Goal: Task Accomplishment & Management: Manage account settings

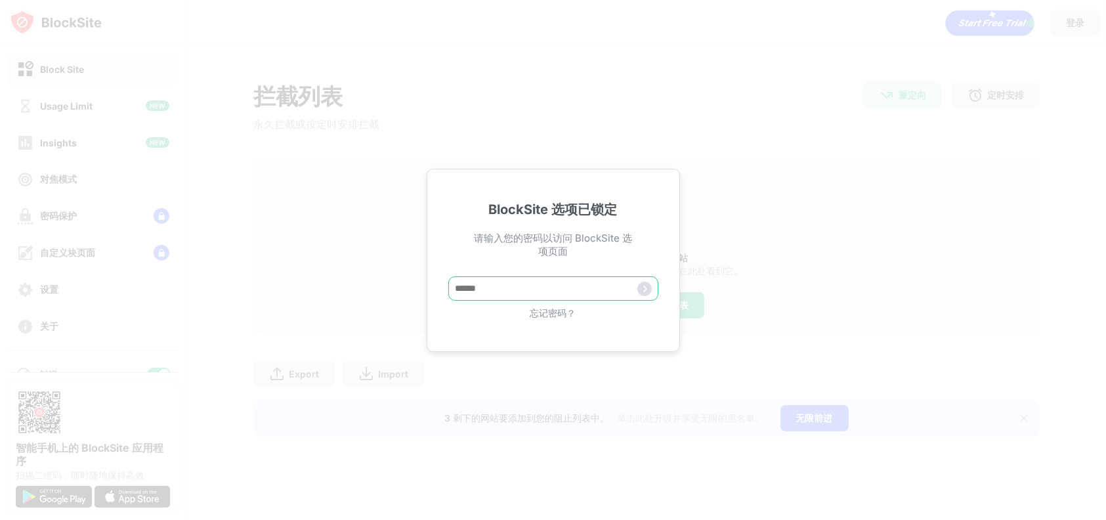
click at [504, 292] on input "text" at bounding box center [553, 288] width 210 height 24
type input "*****"
click at [553, 312] on div "忘记密码？" at bounding box center [553, 313] width 210 height 12
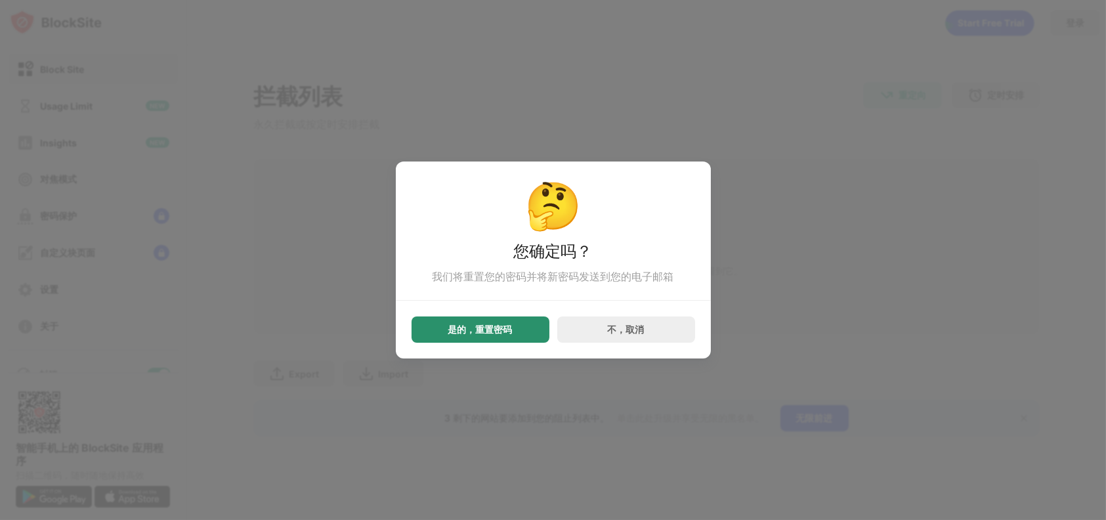
click at [509, 330] on div "是的，重置密码" at bounding box center [480, 329] width 64 height 10
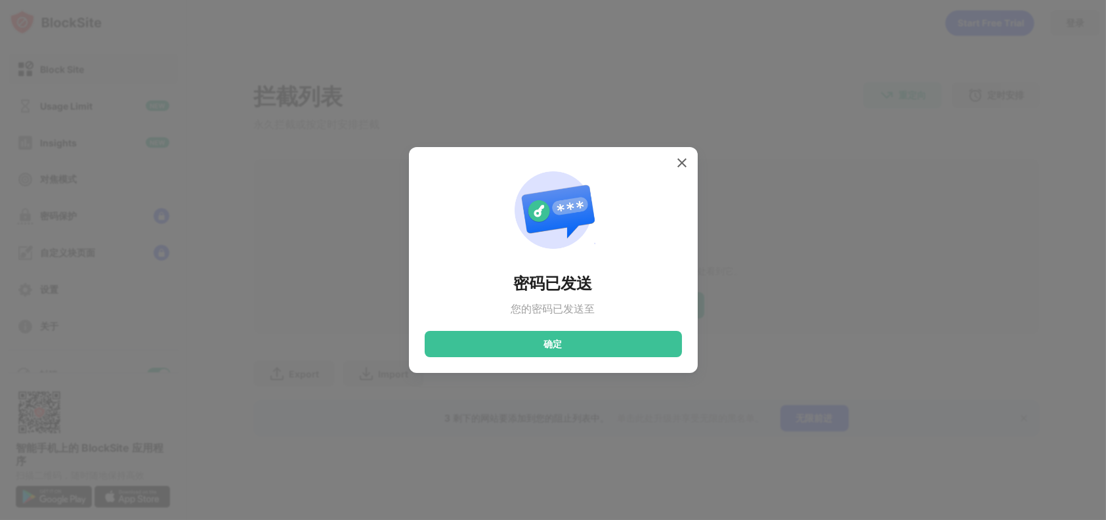
click at [602, 307] on div "密码已发送 您的密码已发送至 确定" at bounding box center [553, 260] width 257 height 194
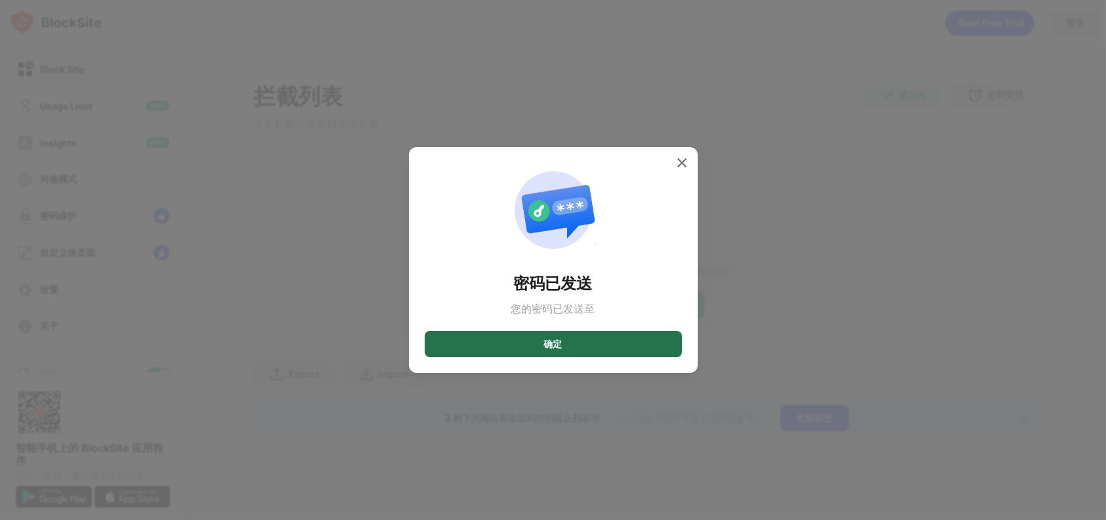
click at [593, 340] on div "确定" at bounding box center [553, 344] width 257 height 26
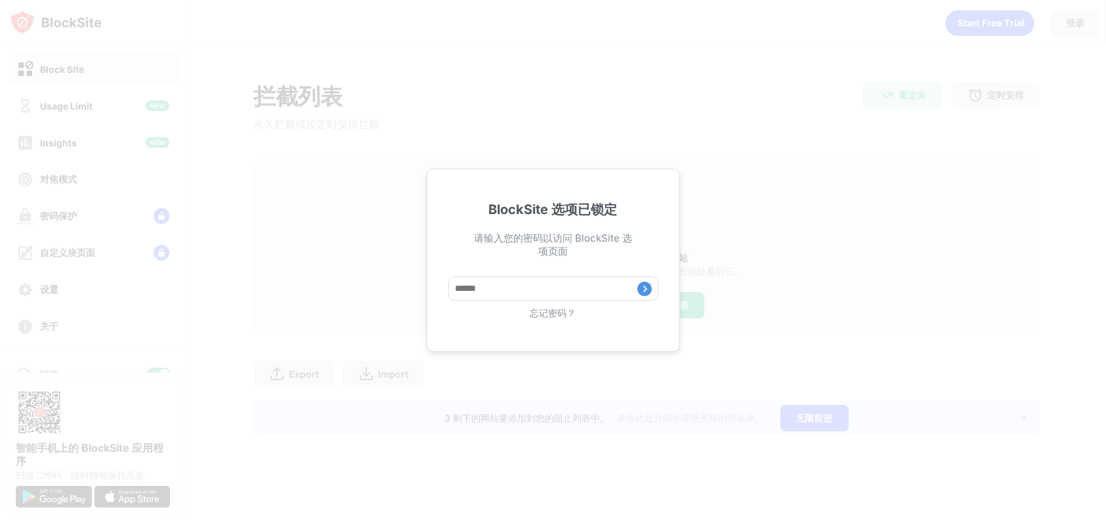
click at [567, 316] on div "忘记密码？" at bounding box center [553, 313] width 210 height 12
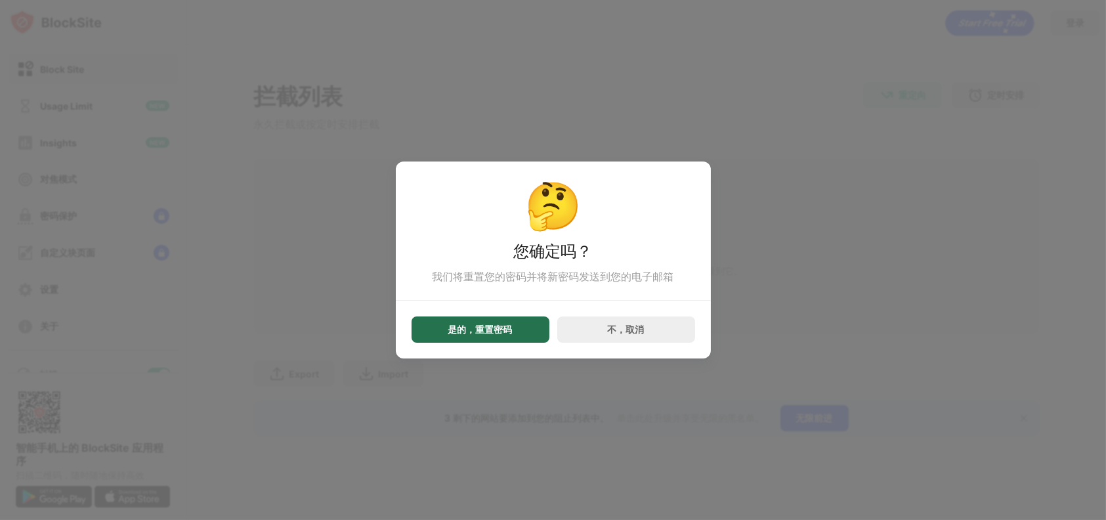
click at [469, 335] on div "是的，重置密码" at bounding box center [480, 329] width 64 height 10
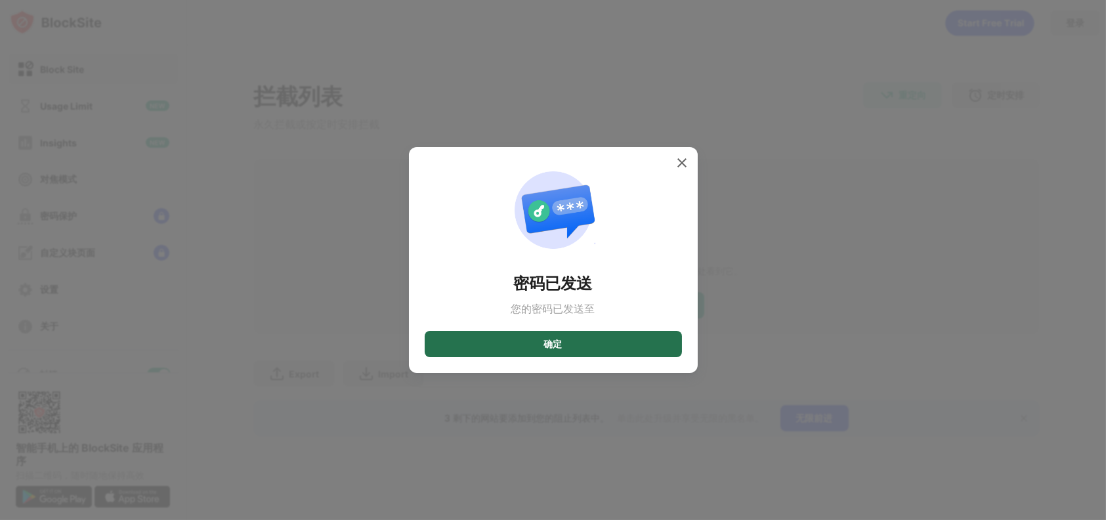
click at [572, 343] on div "确定" at bounding box center [553, 344] width 257 height 26
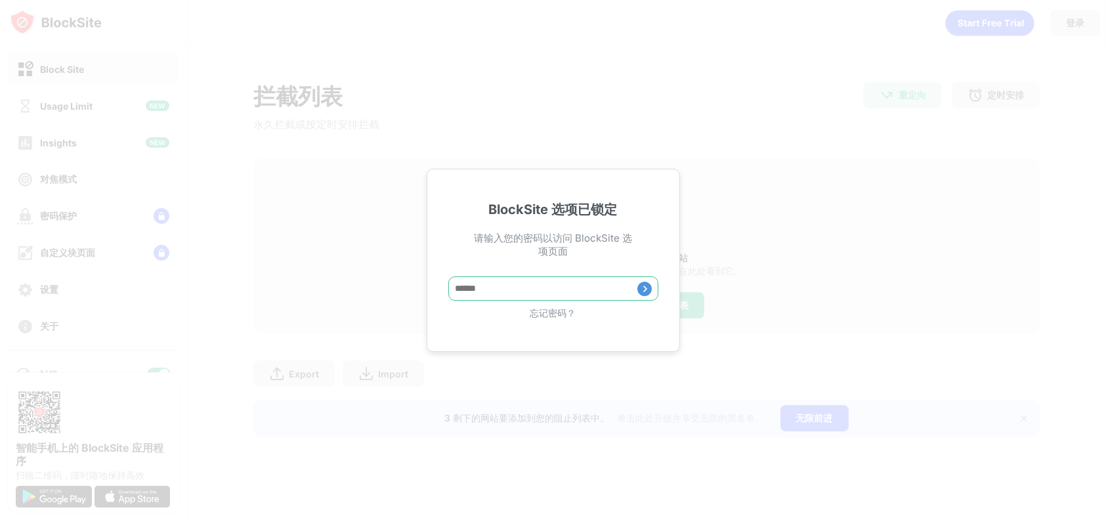
click at [566, 288] on input "text" at bounding box center [553, 288] width 210 height 24
click at [1072, 29] on div "BlockSite 选项已锁定 请输入您的密码以访问 BlockSite 选项页面 忘记密码？" at bounding box center [553, 260] width 1106 height 520
click at [648, 291] on img at bounding box center [644, 289] width 14 height 14
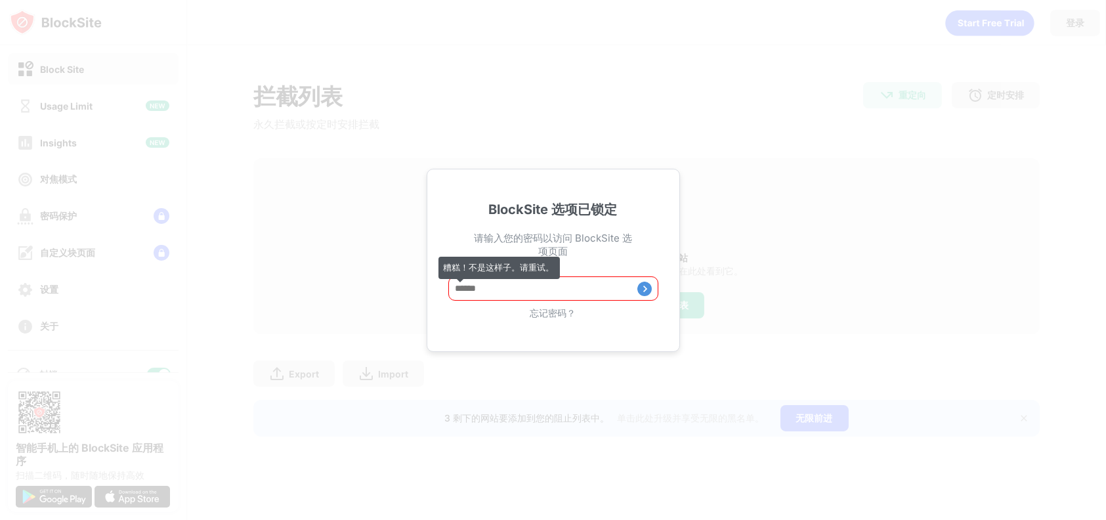
click at [648, 291] on img at bounding box center [644, 289] width 14 height 14
click at [616, 291] on input "text" at bounding box center [553, 288] width 210 height 24
type input "*****"
click at [616, 291] on input "text" at bounding box center [553, 288] width 210 height 24
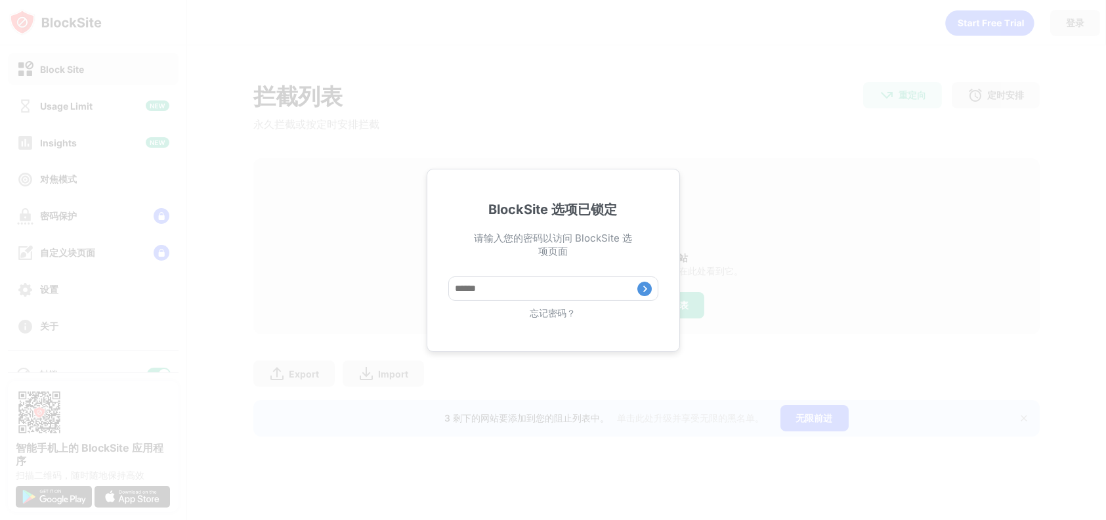
click at [573, 316] on div "忘记密码？" at bounding box center [553, 313] width 210 height 12
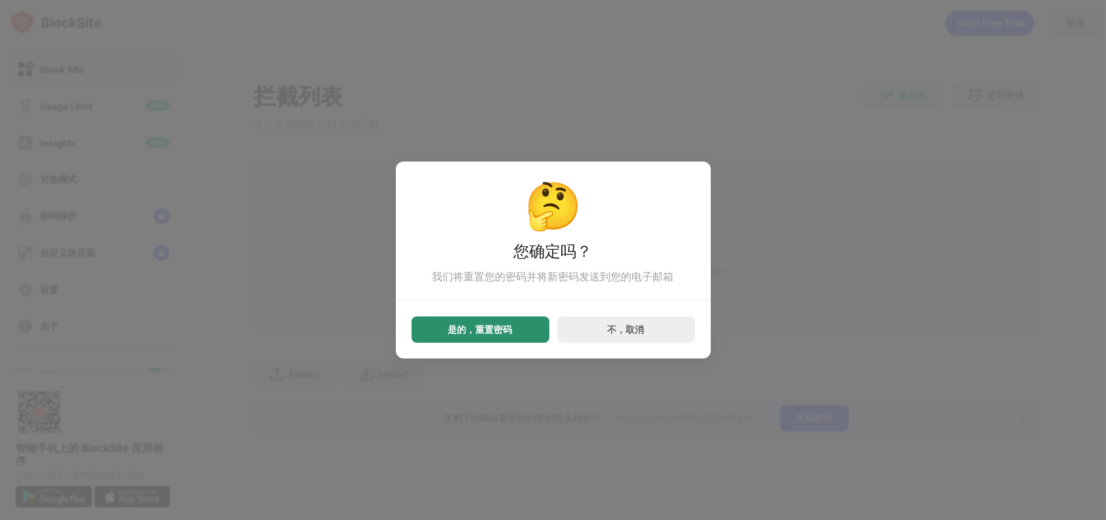
click at [516, 329] on div "是的，重置密码" at bounding box center [480, 329] width 138 height 26
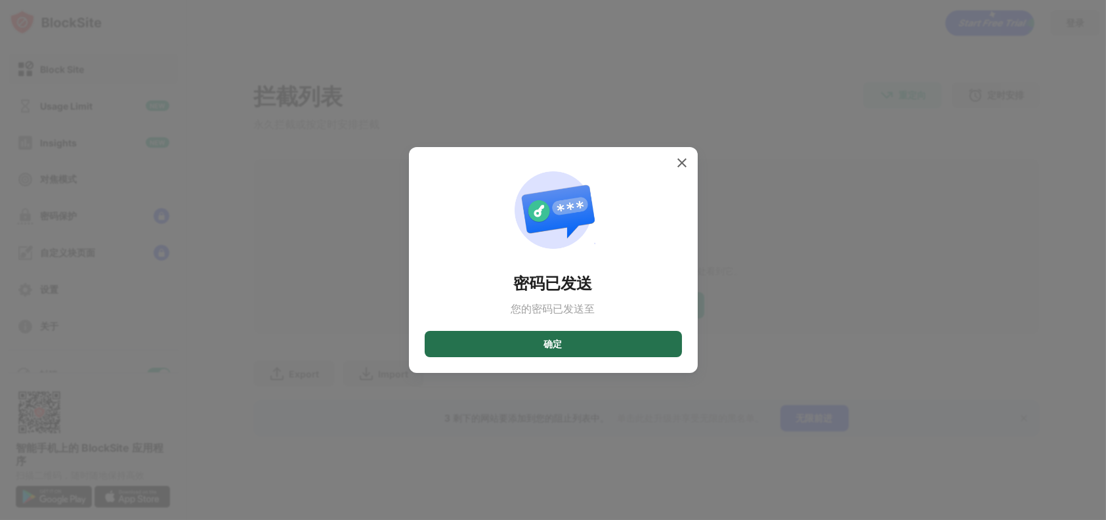
click at [548, 344] on div "确定" at bounding box center [553, 344] width 18 height 10
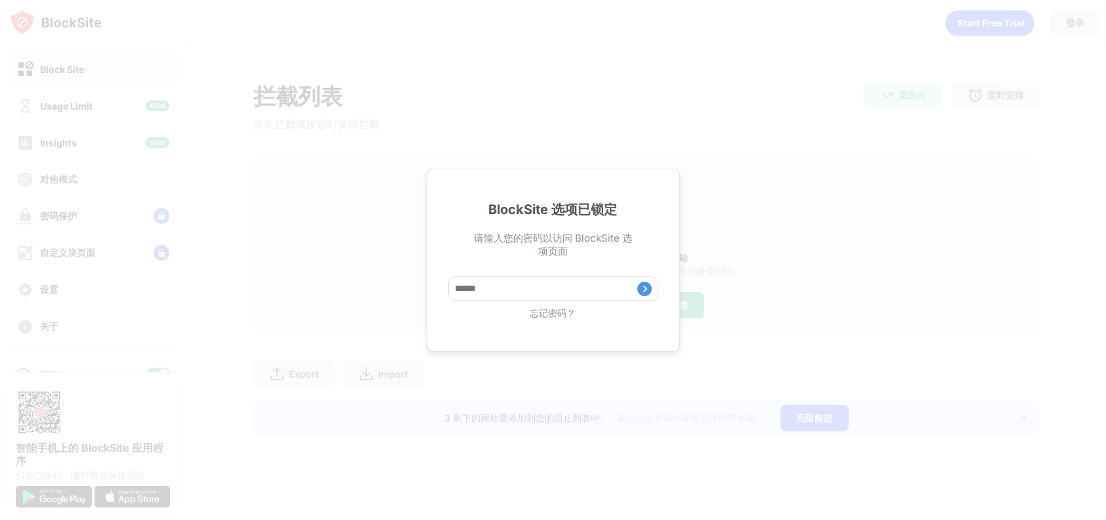
click at [563, 316] on div "忘记密码？" at bounding box center [553, 313] width 210 height 12
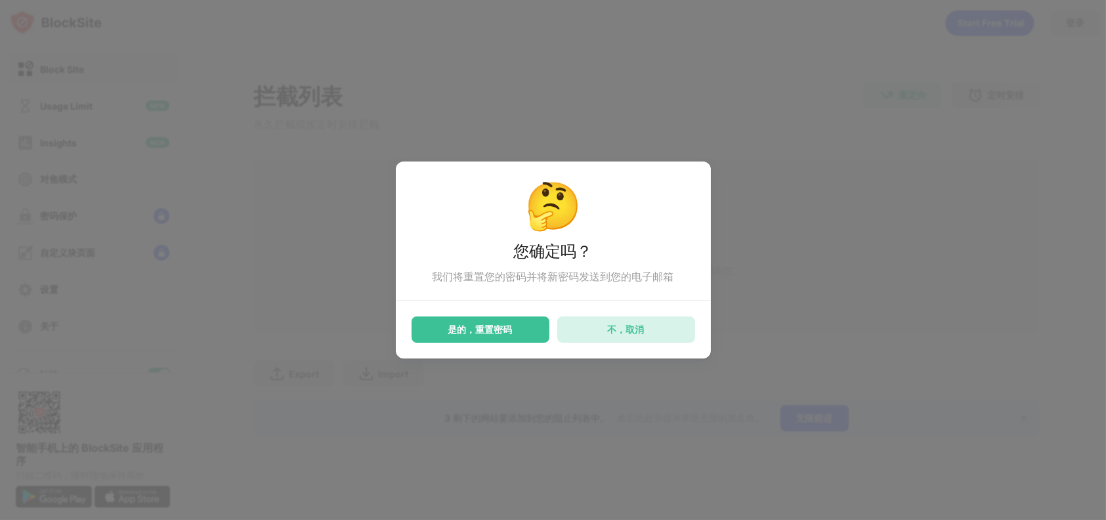
click at [648, 336] on div "不，取消" at bounding box center [626, 329] width 138 height 26
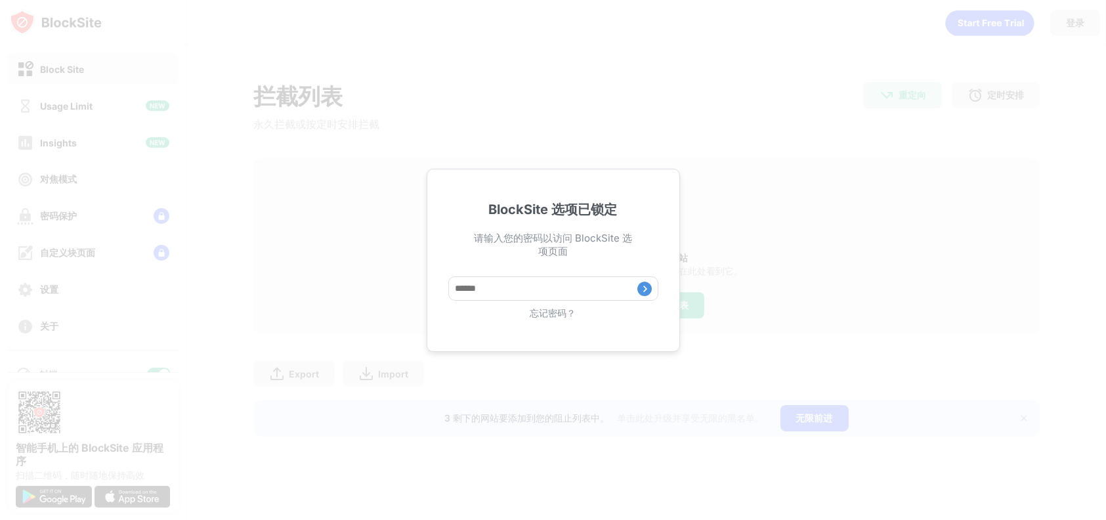
click at [555, 315] on div "忘记密码？" at bounding box center [553, 313] width 210 height 12
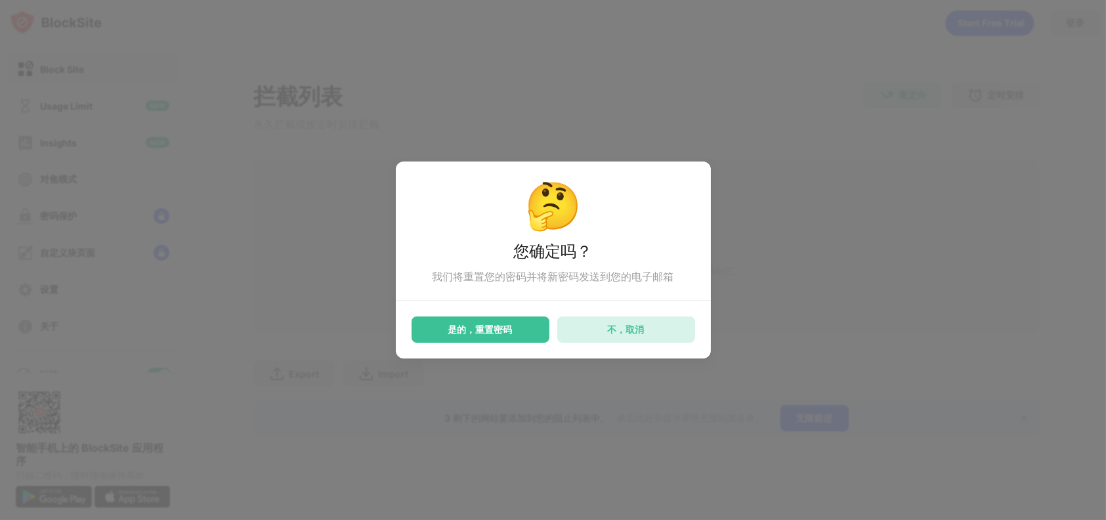
drag, startPoint x: 639, startPoint y: 325, endPoint x: 636, endPoint y: 331, distance: 7.3
click at [636, 331] on div "不，取消" at bounding box center [626, 329] width 138 height 26
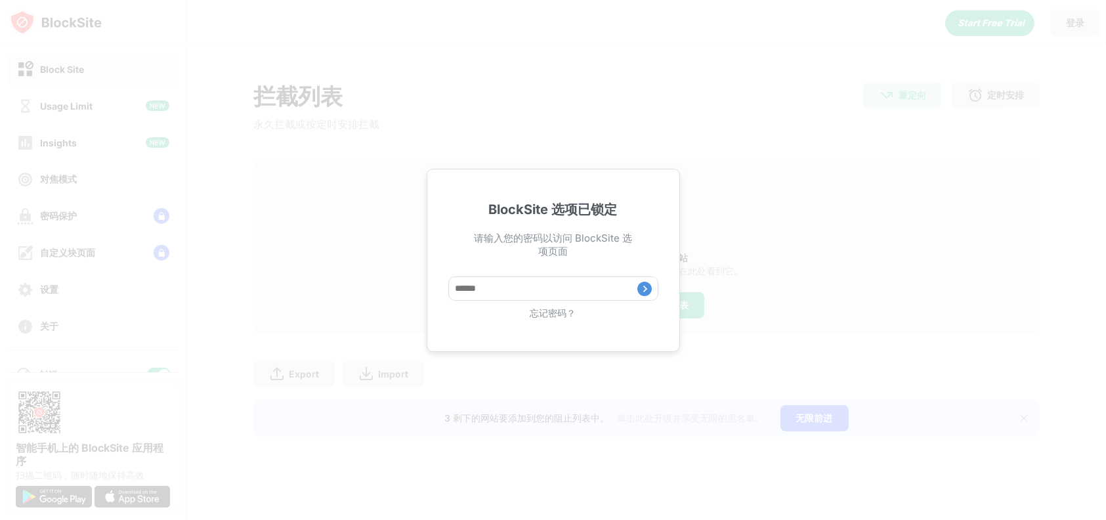
click at [538, 315] on div "忘记密码？" at bounding box center [553, 313] width 210 height 12
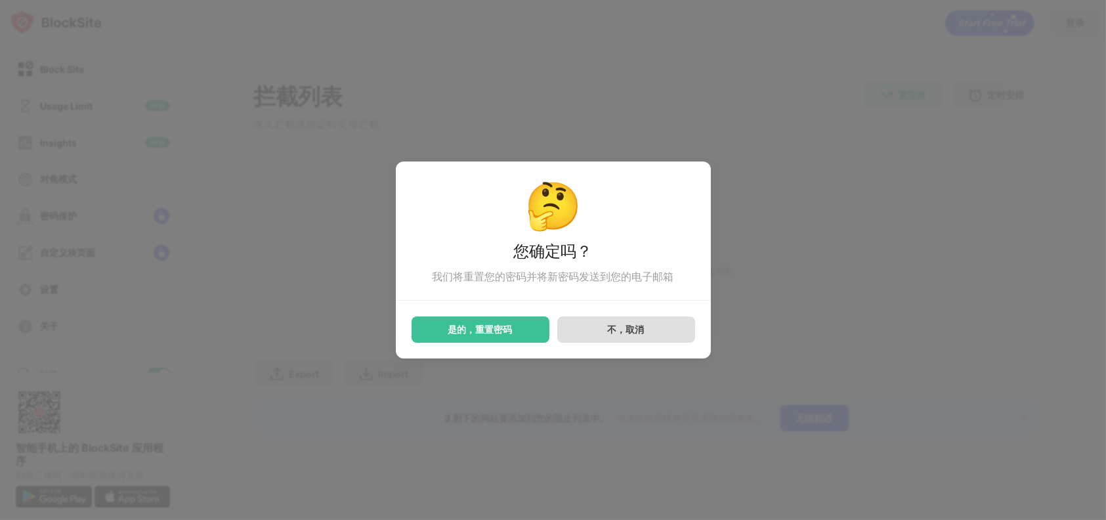
click at [652, 337] on div "不，取消" at bounding box center [626, 329] width 138 height 26
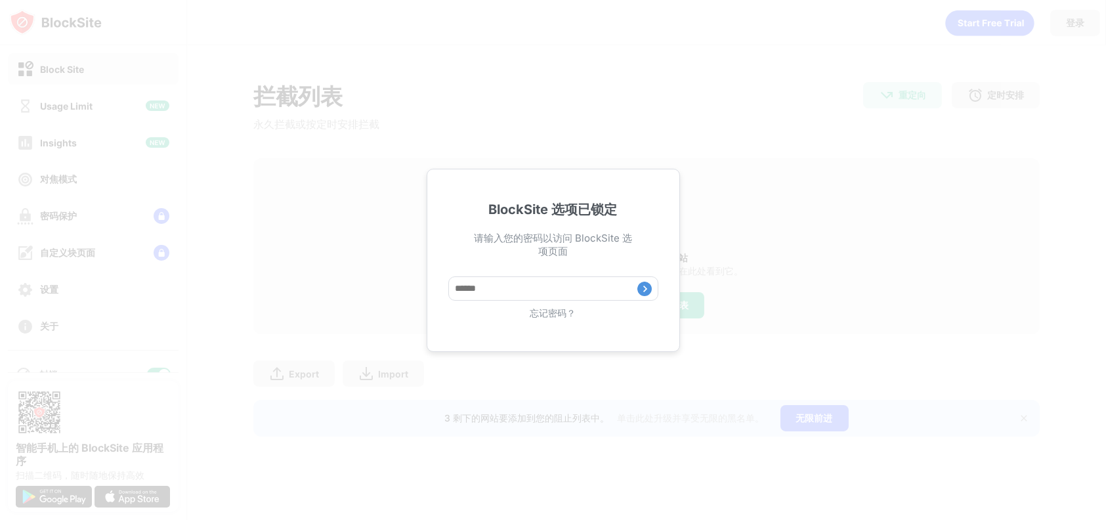
click at [549, 324] on div "BlockSite 选项已锁定 请输入您的密码以访问 BlockSite 选项页面 忘记密码？" at bounding box center [553, 260] width 253 height 183
click at [553, 319] on div "忘记密码？" at bounding box center [553, 313] width 210 height 12
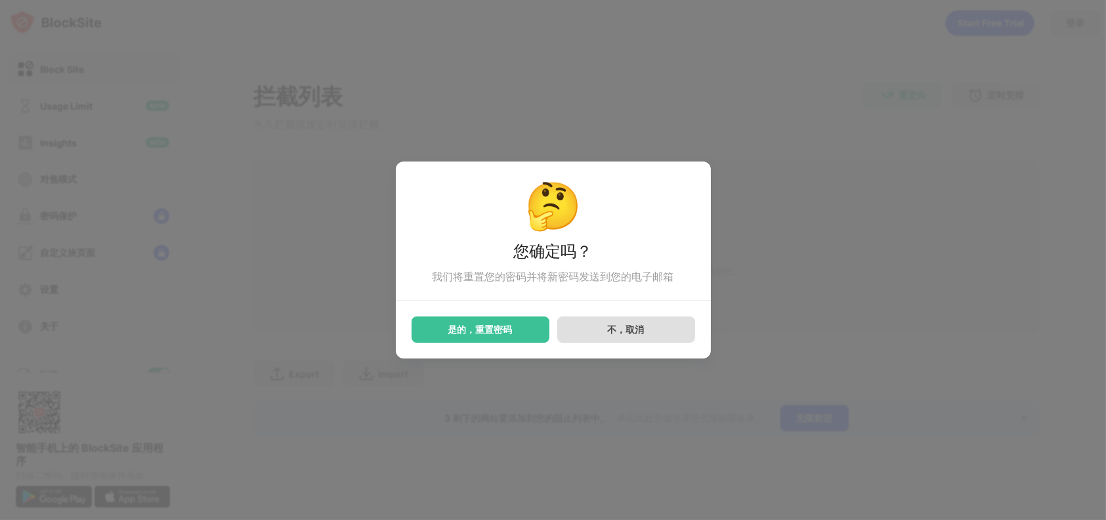
click at [622, 331] on div "不，取消" at bounding box center [626, 329] width 37 height 12
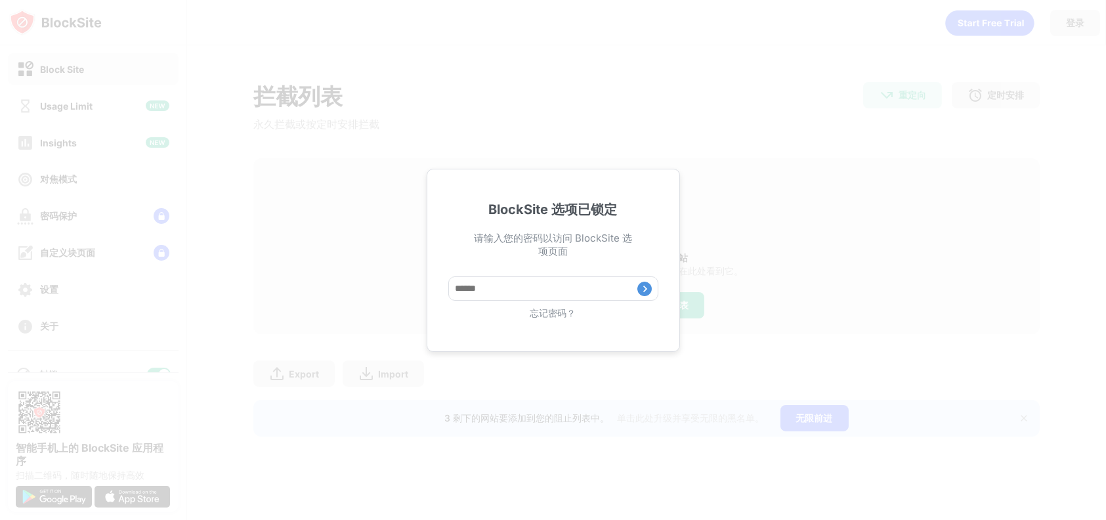
click at [562, 319] on div "忘记密码？" at bounding box center [553, 313] width 210 height 12
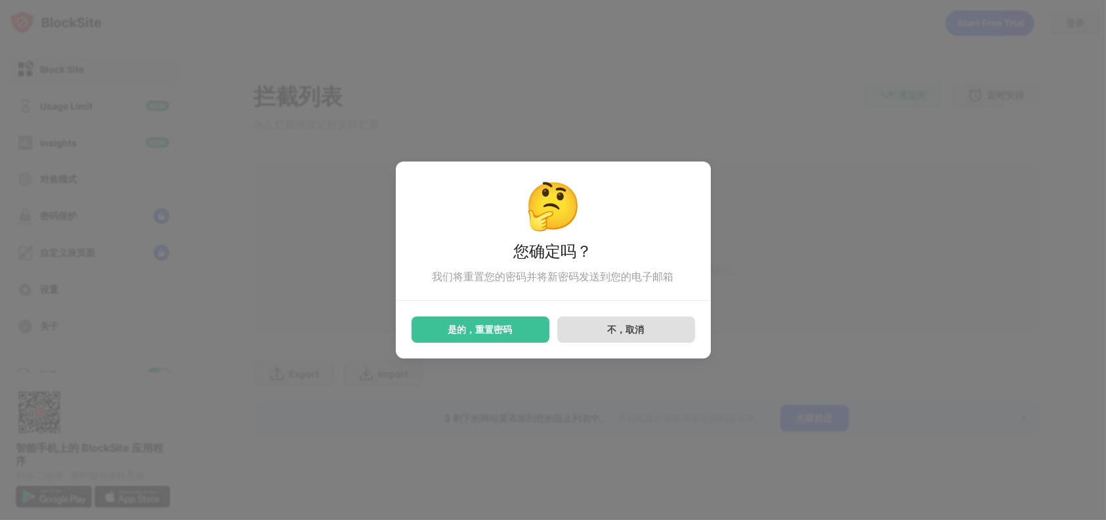
click at [645, 333] on div "不，取消" at bounding box center [626, 329] width 138 height 26
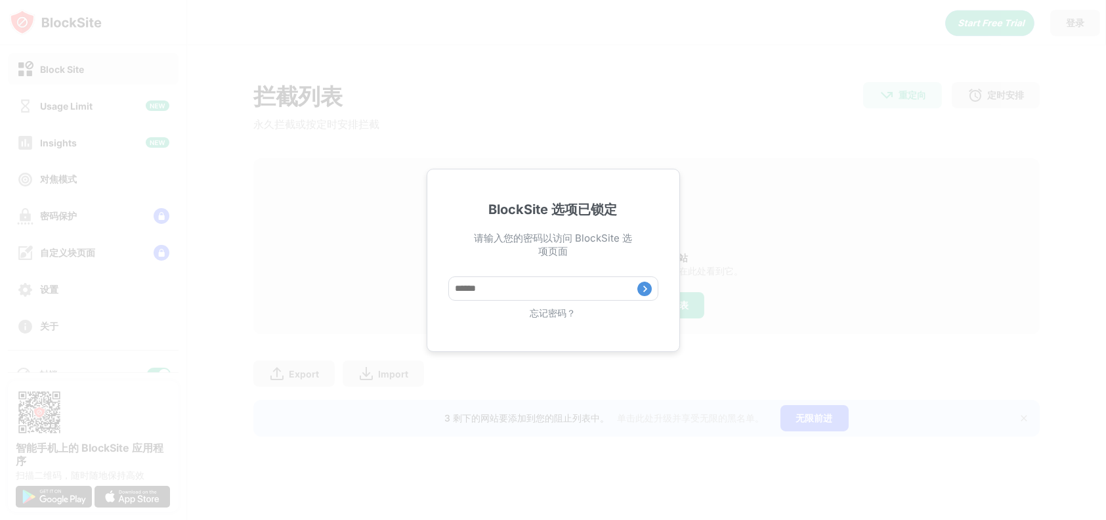
click at [562, 319] on div "忘记密码？" at bounding box center [553, 313] width 210 height 12
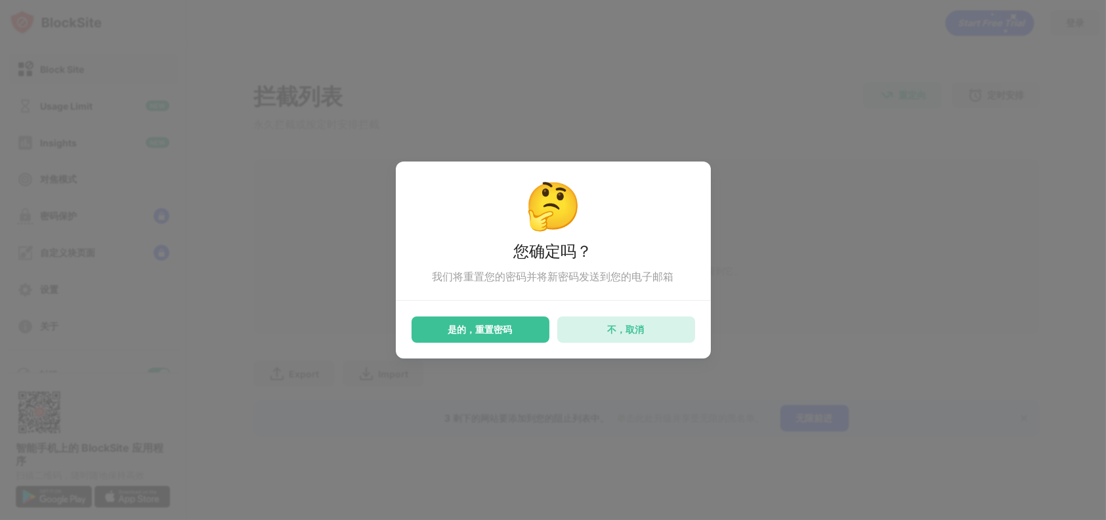
click at [635, 329] on div "不，取消" at bounding box center [626, 329] width 37 height 12
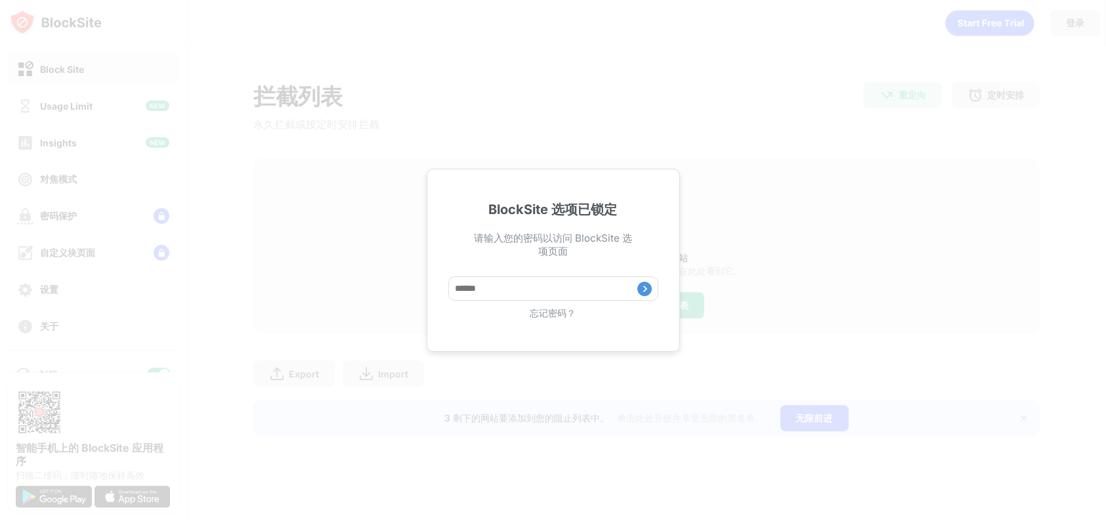
click at [562, 316] on div "忘记密码？" at bounding box center [553, 313] width 210 height 12
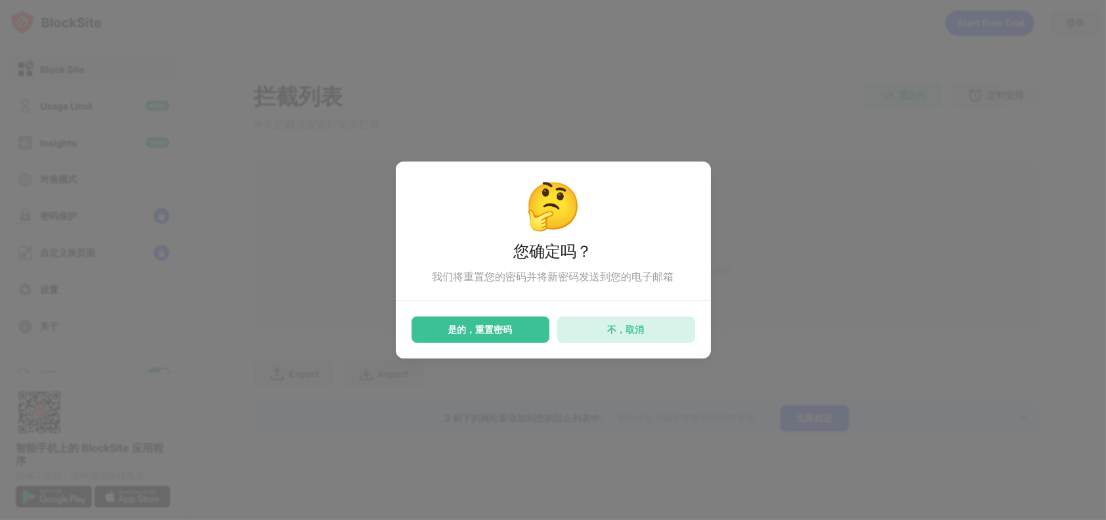
click at [630, 327] on div "不，取消" at bounding box center [626, 329] width 37 height 12
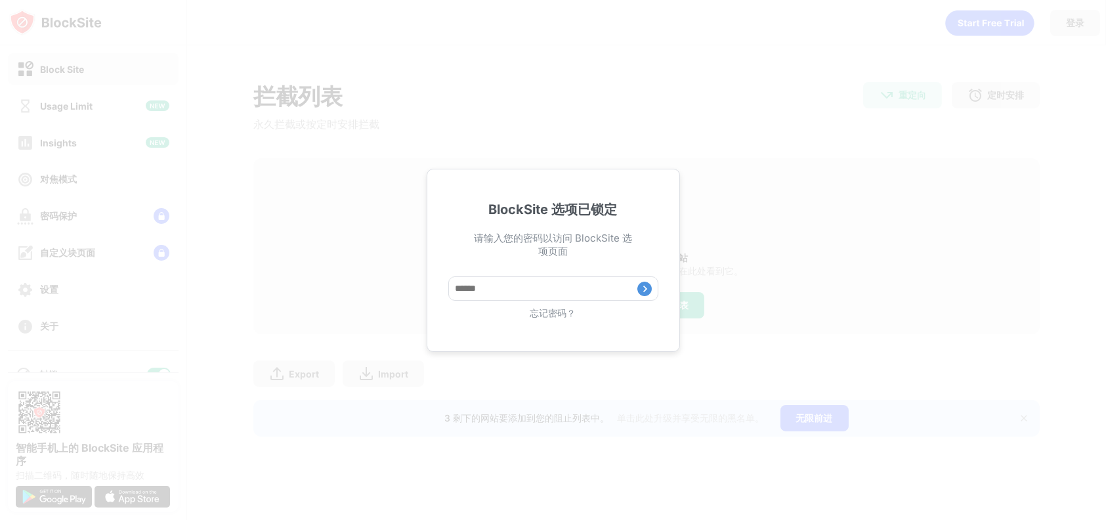
click at [547, 320] on div "忘记密码？" at bounding box center [553, 313] width 210 height 12
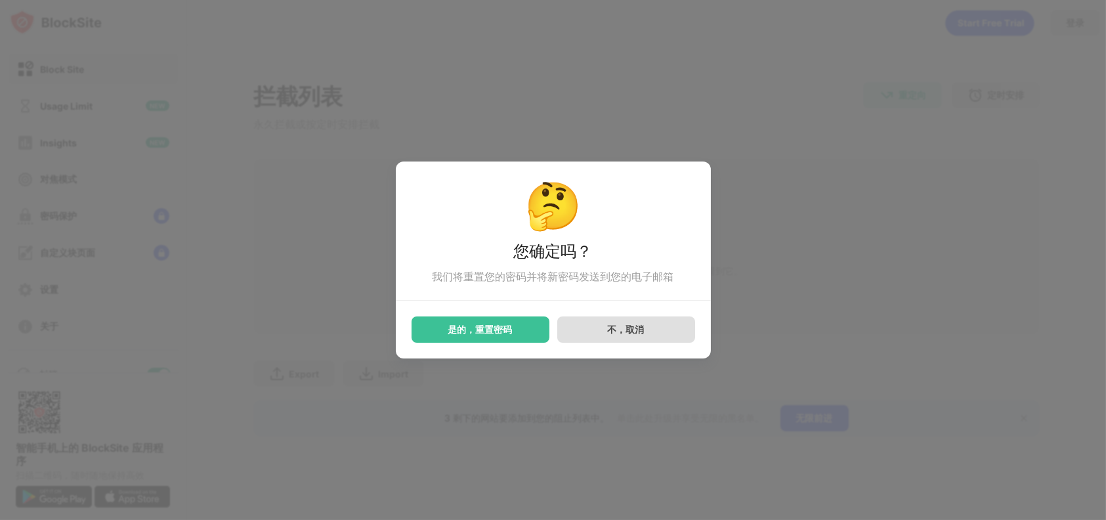
click at [649, 337] on div "不，取消" at bounding box center [626, 329] width 138 height 26
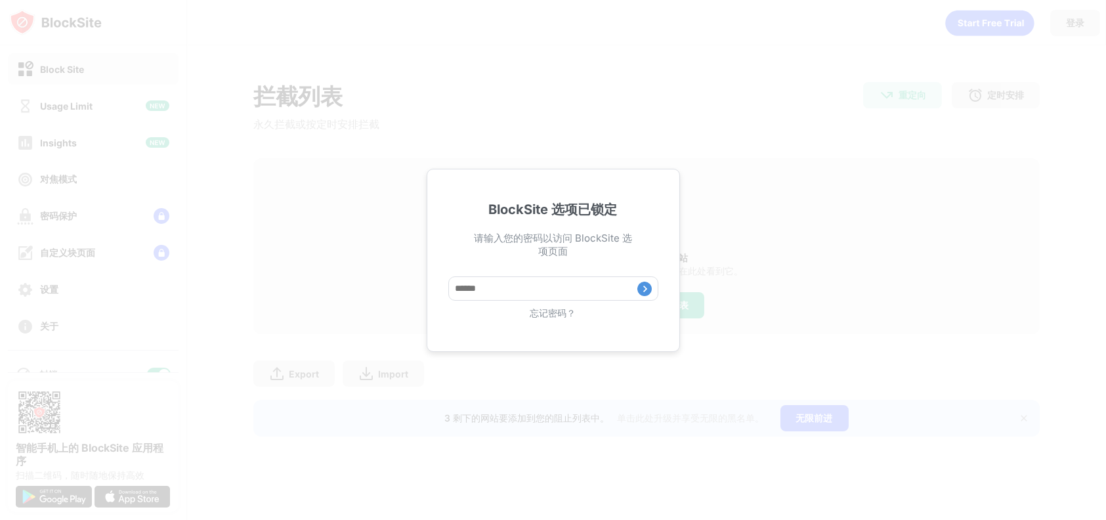
click at [562, 318] on div "忘记密码？" at bounding box center [553, 313] width 210 height 12
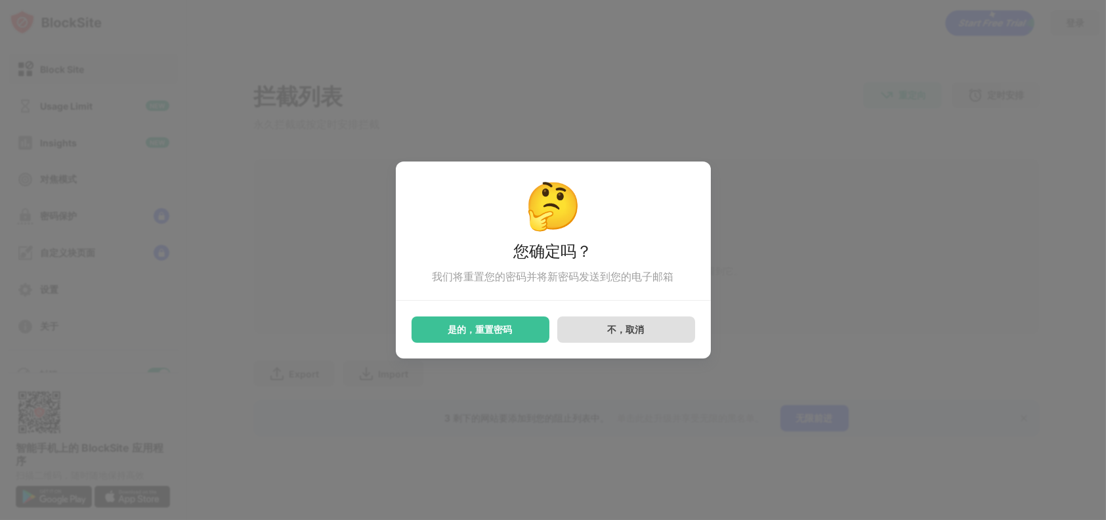
click at [617, 328] on div "不，取消" at bounding box center [626, 329] width 37 height 12
